Goal: Information Seeking & Learning: Learn about a topic

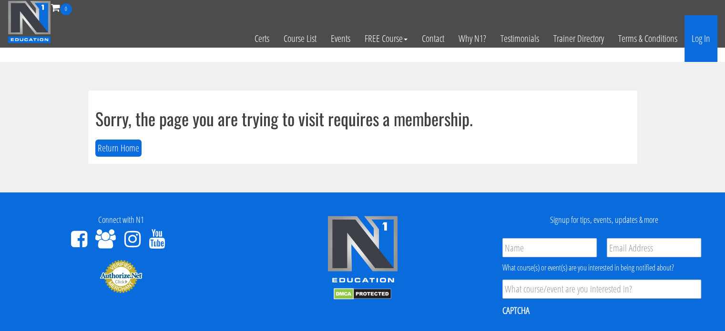
click at [702, 40] on link "Log In" at bounding box center [701, 38] width 33 height 47
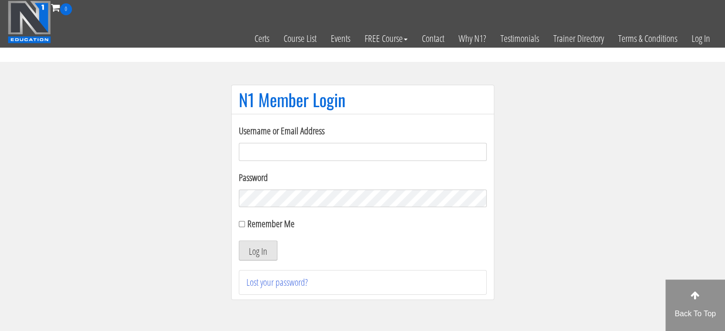
type input "[EMAIL_ADDRESS][DOMAIN_NAME]"
click at [270, 254] on button "Log In" at bounding box center [258, 251] width 39 height 20
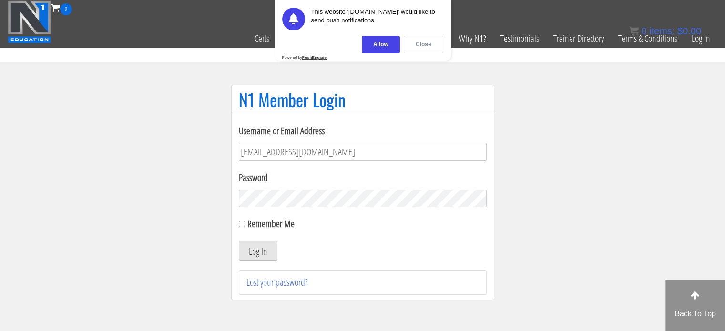
click at [421, 40] on div "Close" at bounding box center [424, 45] width 40 height 18
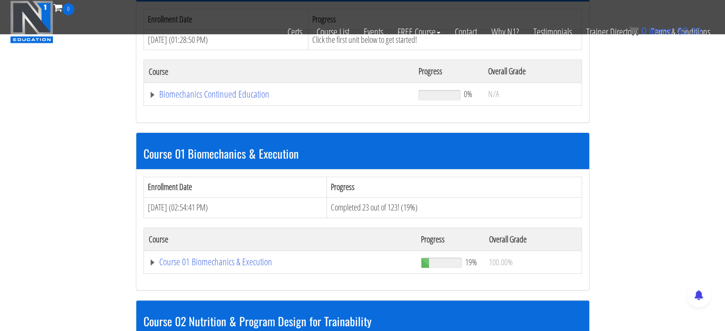
scroll to position [224, 0]
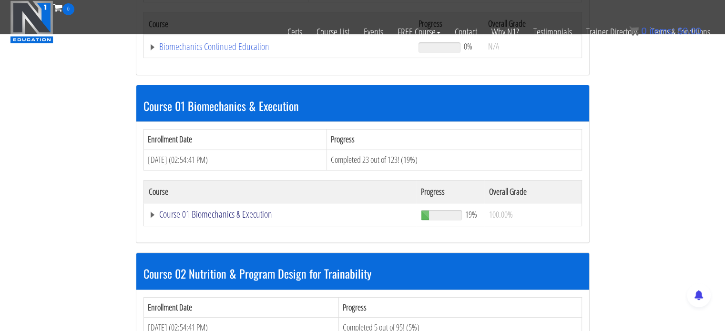
click at [198, 51] on link "Course 01 Biomechanics & Execution" at bounding box center [279, 47] width 261 height 10
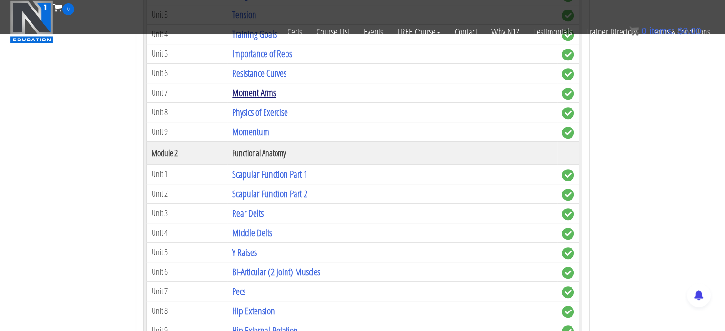
scroll to position [462, 0]
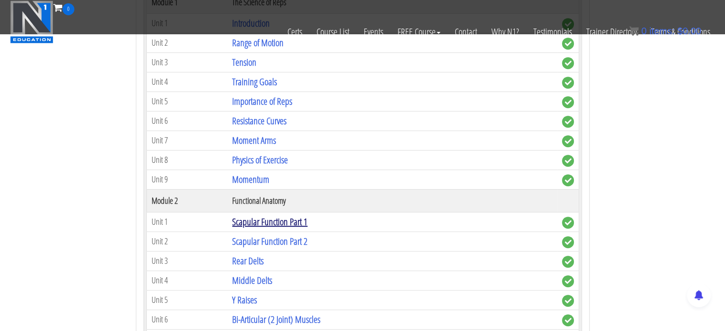
click at [252, 221] on link "Scapular Function Part 1" at bounding box center [269, 221] width 75 height 13
click at [252, 218] on link "Scapular Function Part 1" at bounding box center [269, 221] width 75 height 13
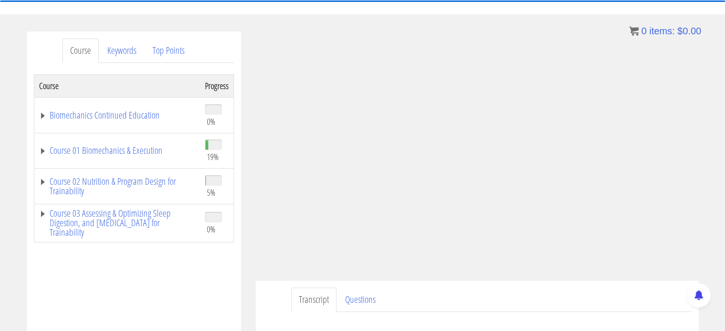
scroll to position [95, 0]
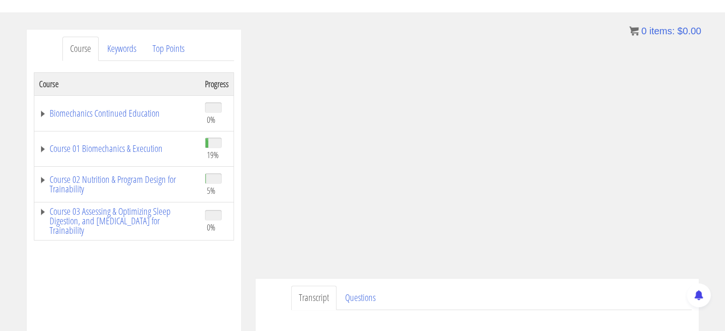
drag, startPoint x: 456, startPoint y: 129, endPoint x: 419, endPoint y: 297, distance: 171.7
click at [419, 297] on ul "Transcript Questions" at bounding box center [491, 298] width 400 height 24
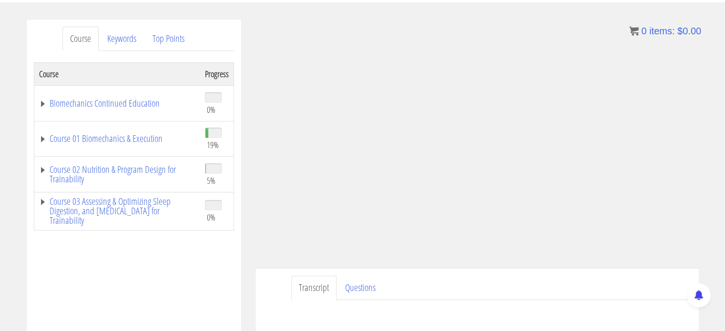
scroll to position [109, 0]
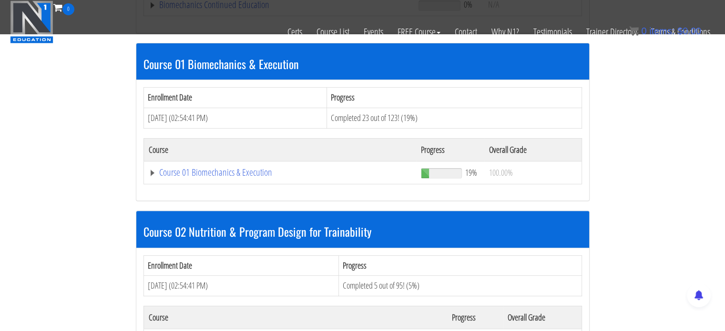
scroll to position [224, 0]
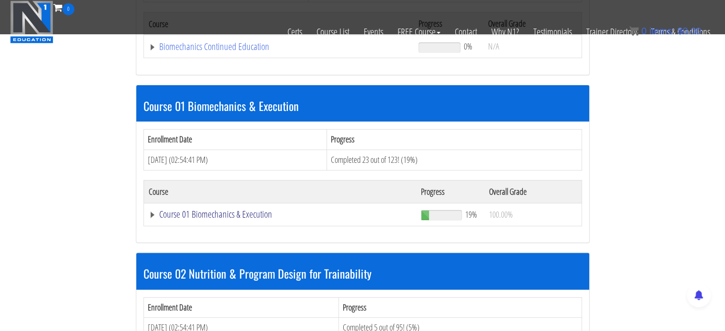
click at [196, 51] on link "Course 01 Biomechanics & Execution" at bounding box center [279, 47] width 261 height 10
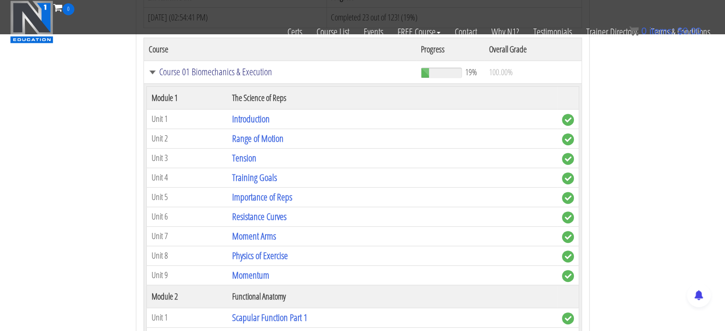
scroll to position [367, 0]
click at [262, 235] on link "Moment Arms" at bounding box center [254, 235] width 44 height 13
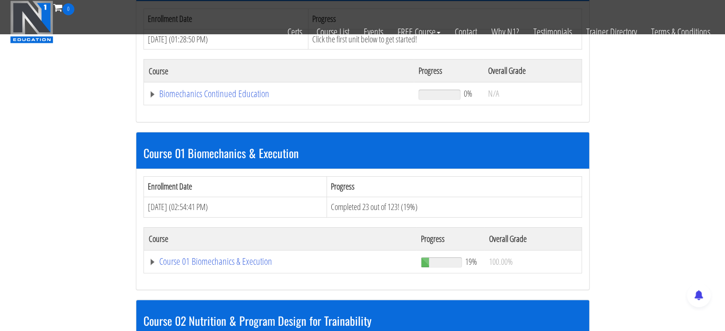
scroll to position [176, 0]
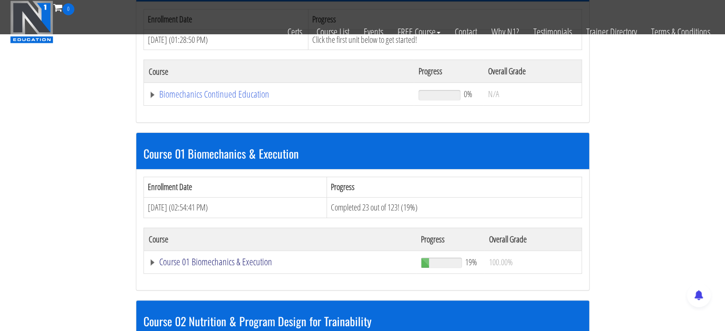
click at [199, 99] on link "Course 01 Biomechanics & Execution" at bounding box center [279, 95] width 261 height 10
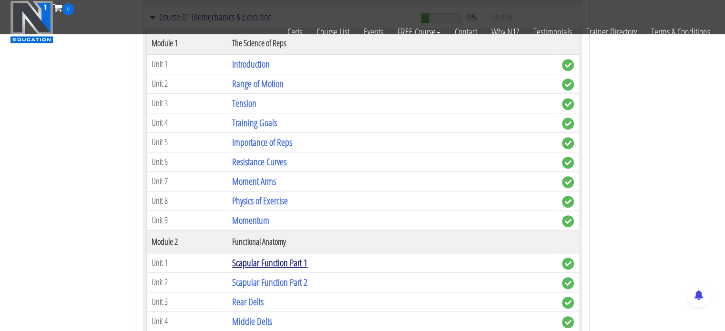
scroll to position [510, 0]
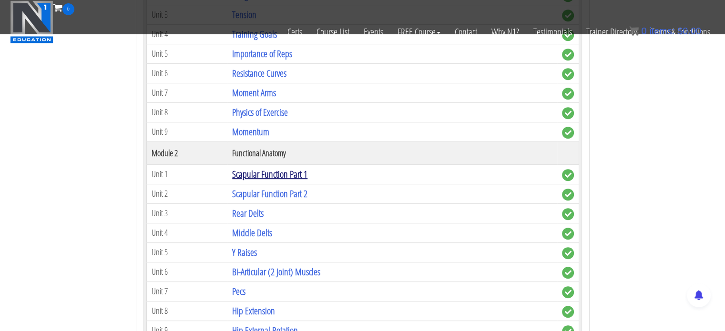
click at [263, 176] on link "Scapular Function Part 1" at bounding box center [269, 174] width 75 height 13
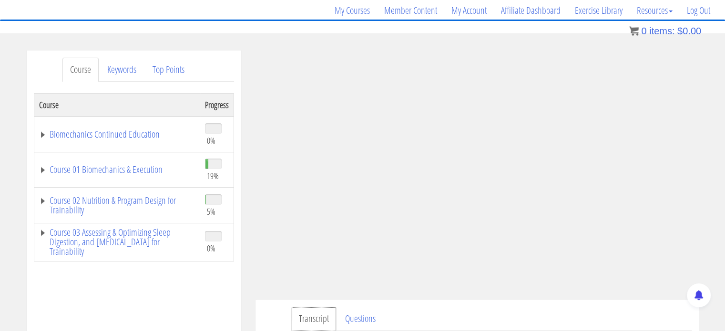
scroll to position [122, 0]
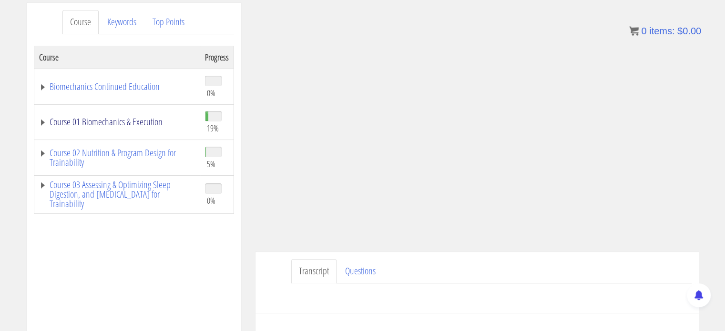
click at [141, 123] on link "Course 01 Biomechanics & Execution" at bounding box center [117, 122] width 156 height 10
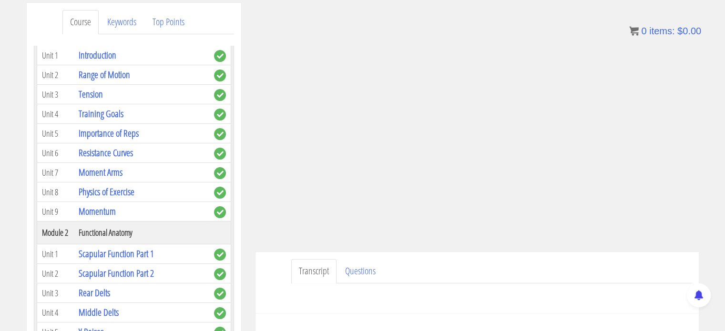
scroll to position [143, 0]
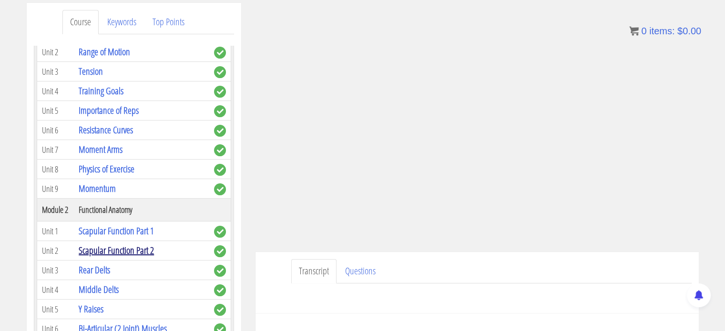
click at [123, 250] on link "Scapular Function Part 2" at bounding box center [116, 250] width 75 height 13
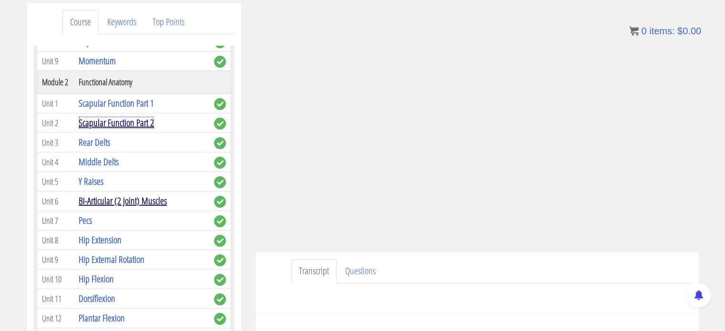
scroll to position [286, 0]
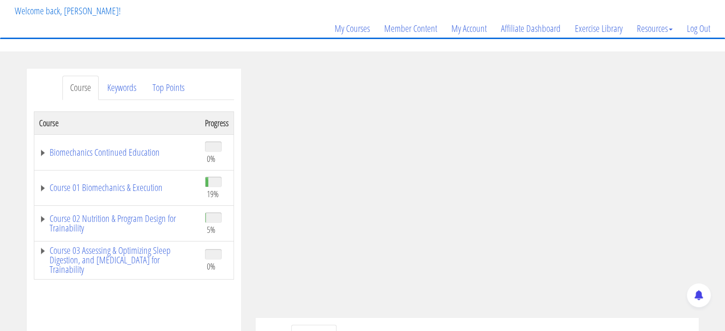
scroll to position [95, 0]
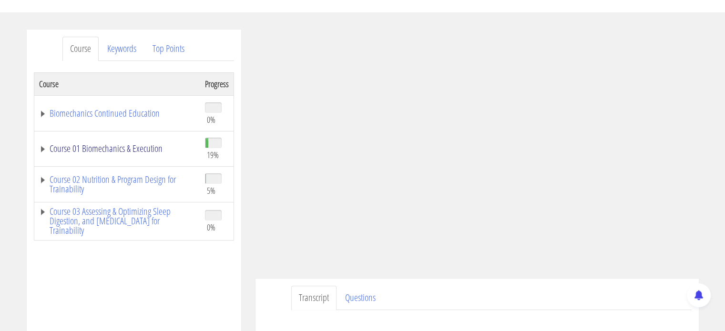
click at [119, 146] on link "Course 01 Biomechanics & Execution" at bounding box center [117, 149] width 156 height 10
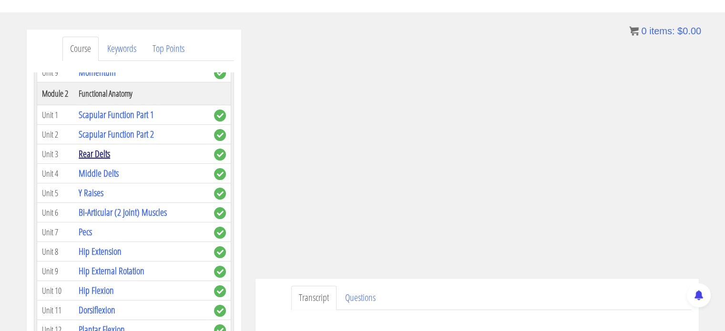
click at [82, 154] on link "Rear Delts" at bounding box center [94, 153] width 31 height 13
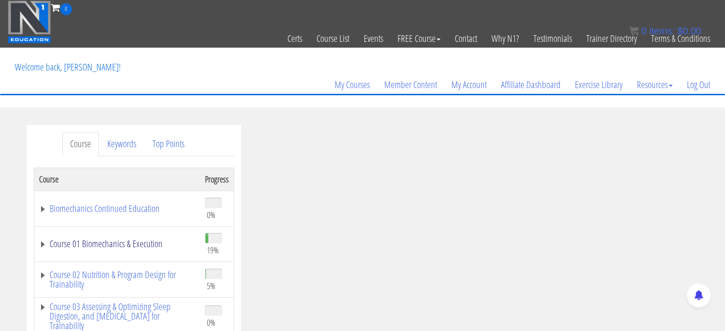
click at [92, 242] on link "Course 01 Biomechanics & Execution" at bounding box center [117, 244] width 156 height 10
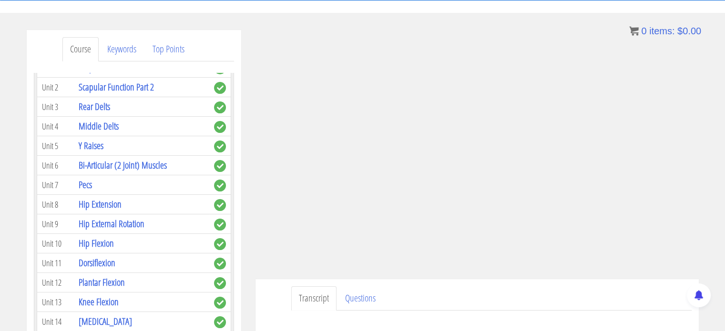
scroll to position [95, 0]
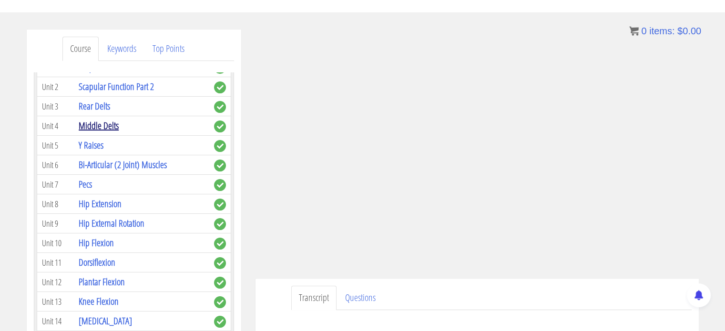
click at [92, 123] on link "Middle Delts" at bounding box center [99, 125] width 40 height 13
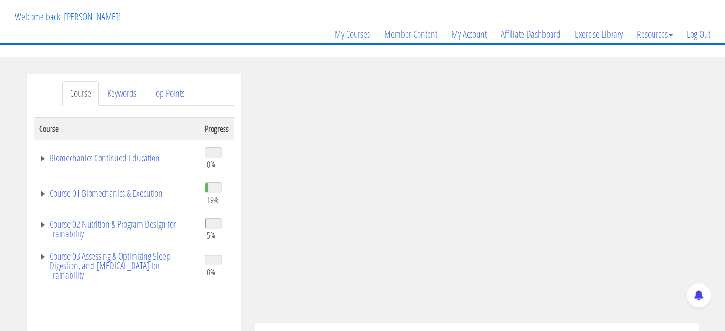
scroll to position [48, 0]
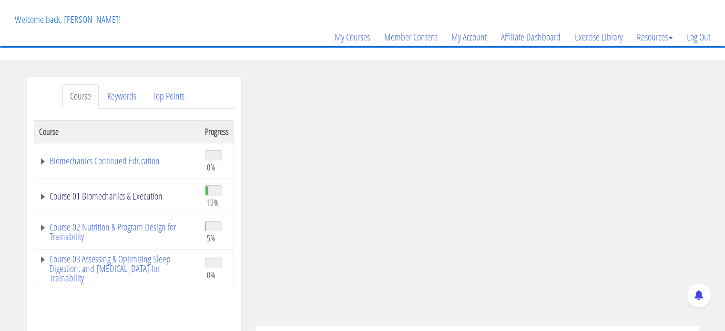
click at [109, 196] on link "Course 01 Biomechanics & Execution" at bounding box center [117, 197] width 156 height 10
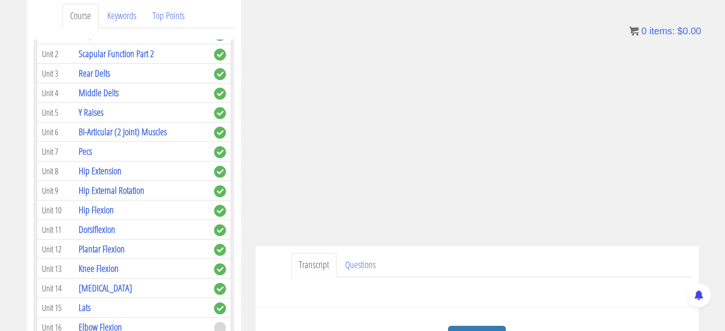
scroll to position [143, 0]
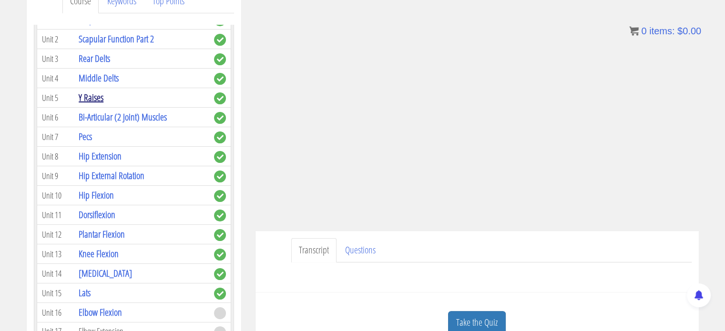
click at [80, 96] on link "Y Raises" at bounding box center [91, 97] width 25 height 13
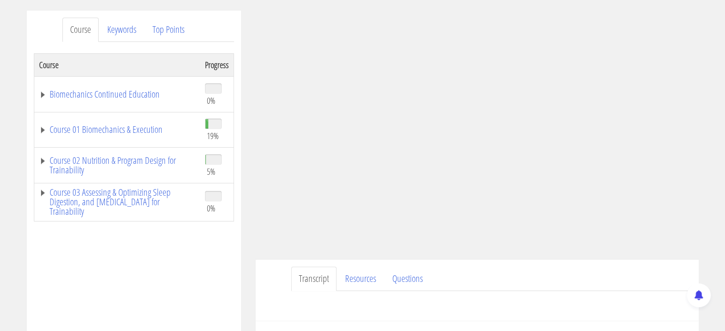
scroll to position [143, 0]
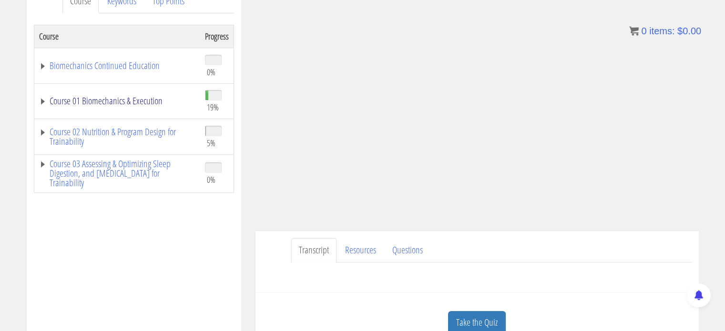
click at [75, 99] on link "Course 01 Biomechanics & Execution" at bounding box center [117, 101] width 156 height 10
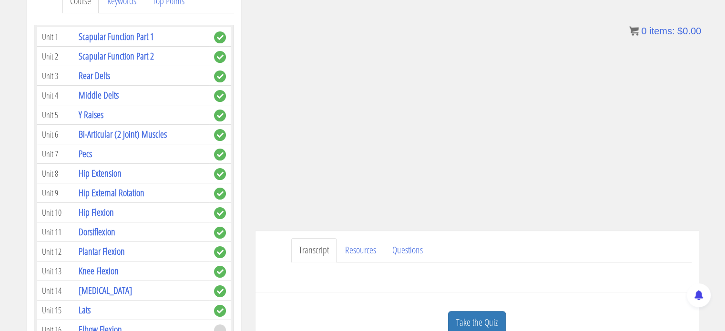
scroll to position [334, 0]
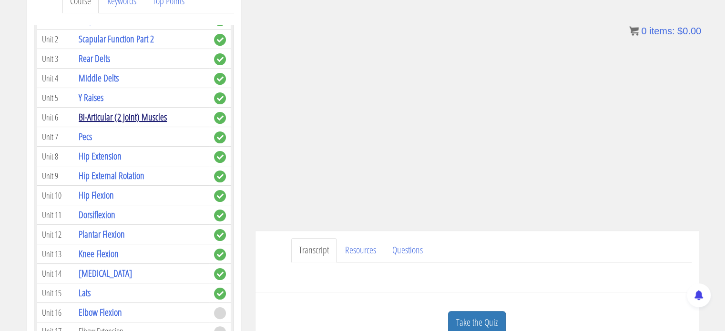
click at [132, 118] on link "Bi-Articular (2 Joint) Muscles" at bounding box center [123, 117] width 88 height 13
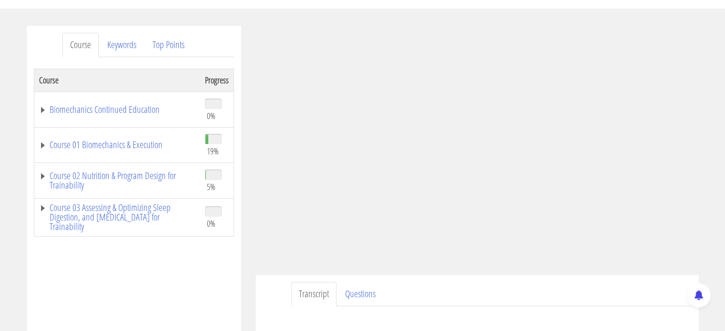
scroll to position [55, 0]
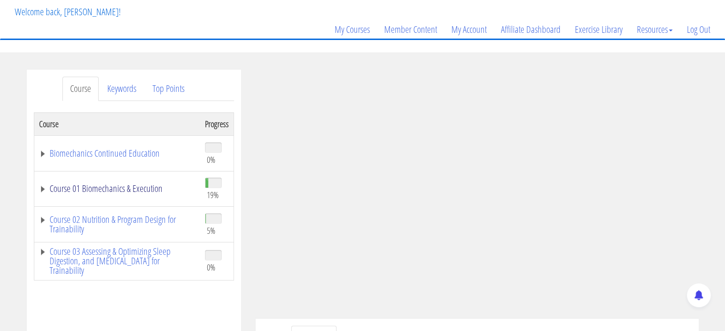
click at [133, 194] on link "Course 01 Biomechanics & Execution" at bounding box center [117, 189] width 156 height 10
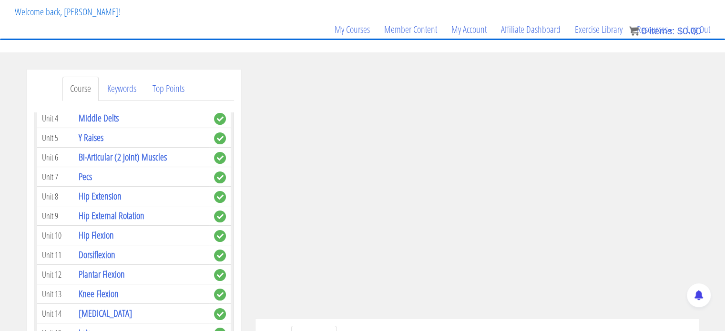
scroll to position [103, 0]
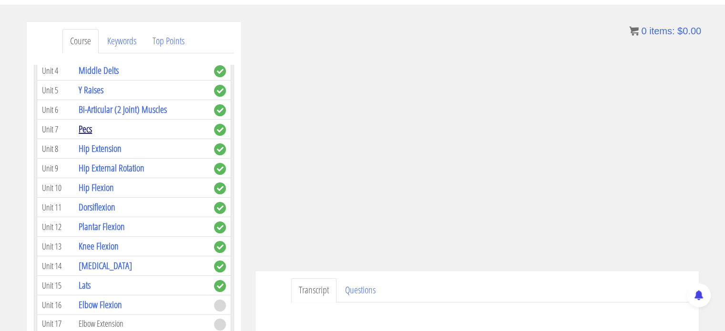
click at [85, 130] on link "Pecs" at bounding box center [85, 129] width 13 height 13
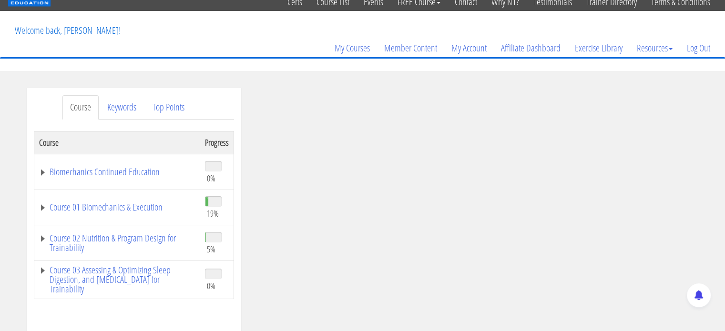
scroll to position [48, 0]
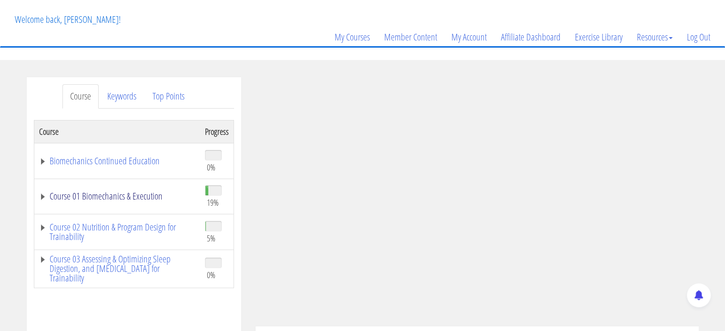
click at [127, 197] on link "Course 01 Biomechanics & Execution" at bounding box center [117, 197] width 156 height 10
